Goal: Navigation & Orientation: Find specific page/section

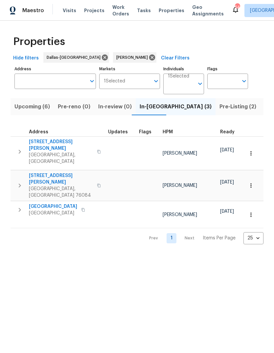
click at [33, 101] on button "Upcoming (6)" at bounding box center [31, 106] width 43 height 17
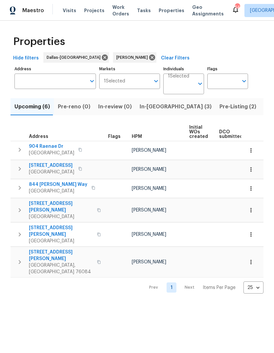
click at [86, 292] on html "Maestro Visits Projects Work Orders Tasks Properties Geo Assignments 54 Dallas …" at bounding box center [137, 152] width 274 height 304
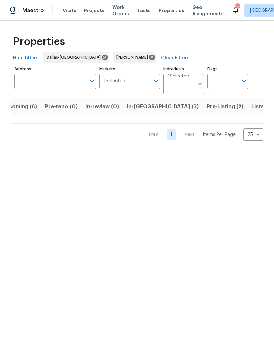
scroll to position [0, 13]
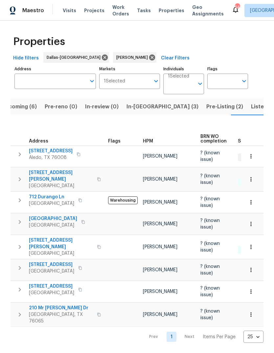
click at [27, 109] on span "Upcoming (6)" at bounding box center [18, 106] width 35 height 9
